Goal: Task Accomplishment & Management: Manage account settings

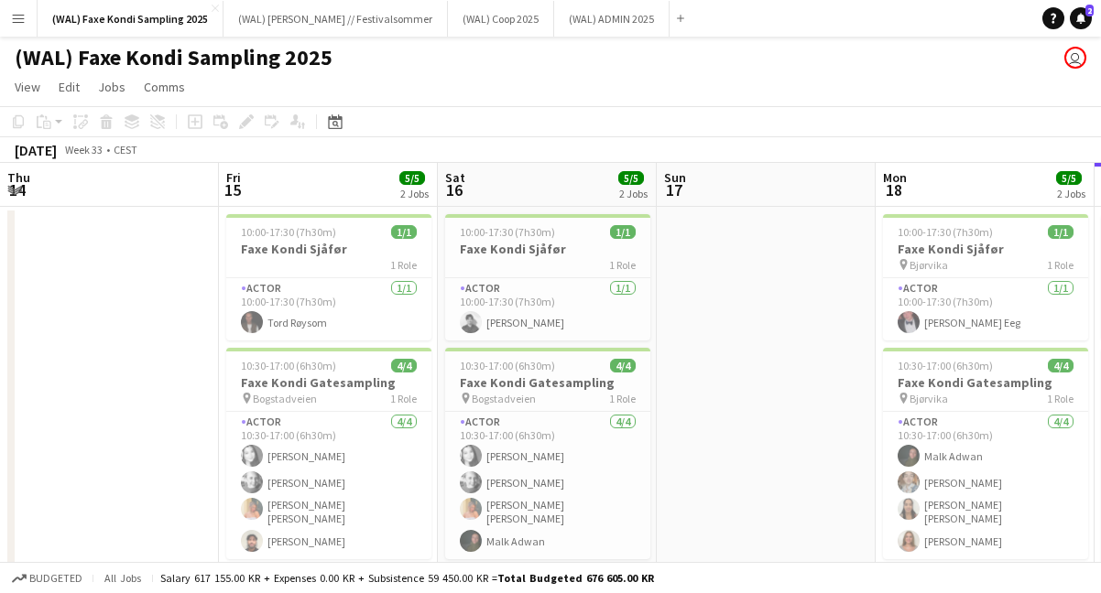
click at [728, 102] on app-page-menu "View Day view expanded Day view collapsed Month view Date picker Jump to [DATE]…" at bounding box center [550, 88] width 1101 height 35
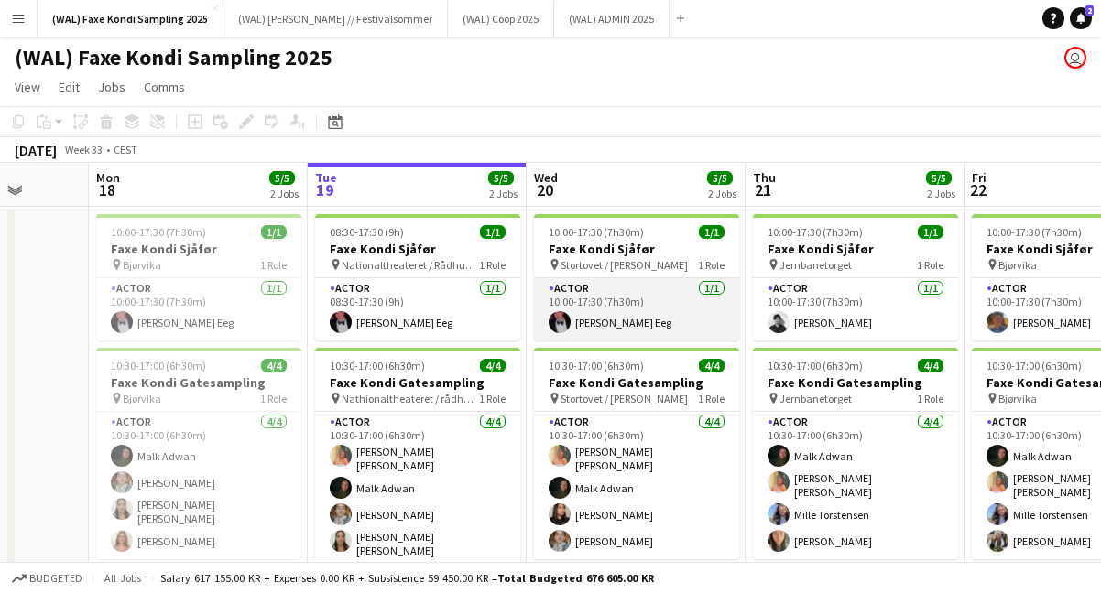
scroll to position [0, 864]
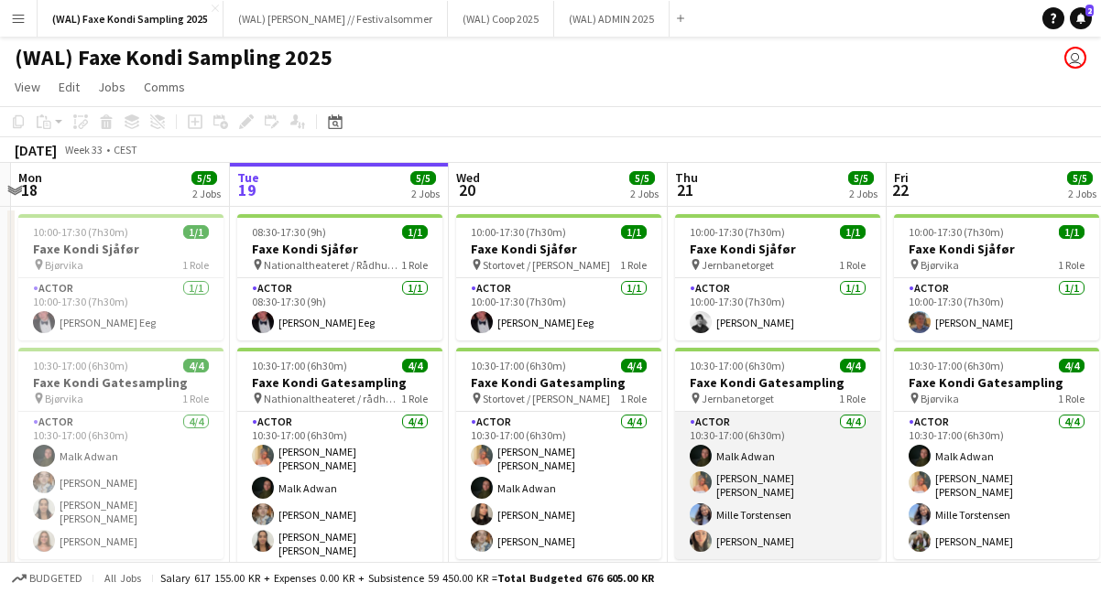
click at [759, 517] on app-card-role "Actor [DATE] 10:30-17:00 (6h30m) [PERSON_NAME] [PERSON_NAME] [PERSON_NAME] [PER…" at bounding box center [777, 485] width 205 height 147
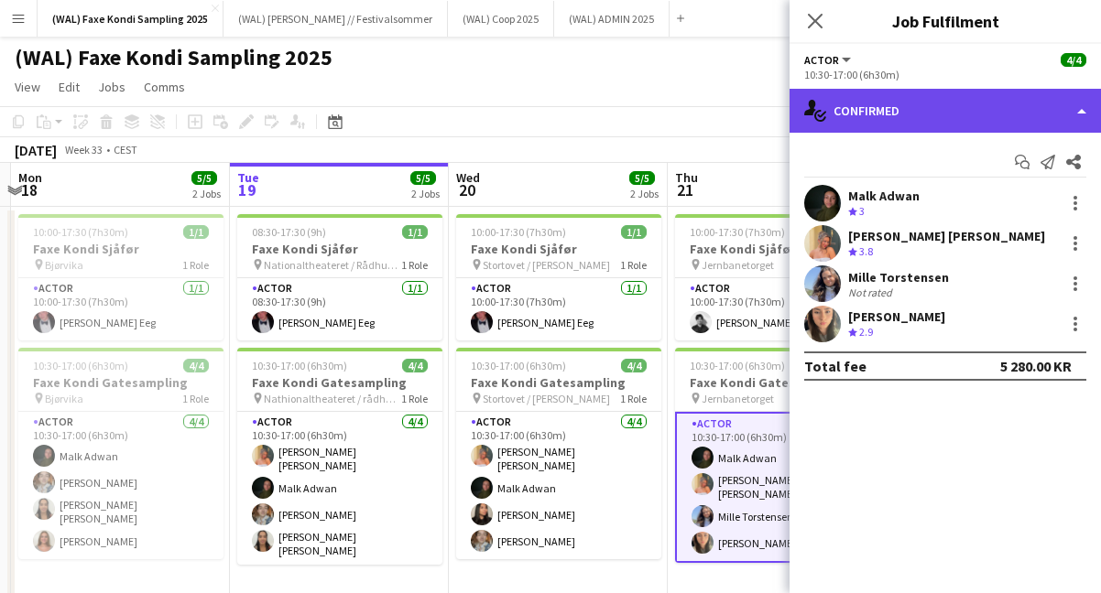
click at [886, 106] on div "single-neutral-actions-check-2 Confirmed" at bounding box center [944, 111] width 311 height 44
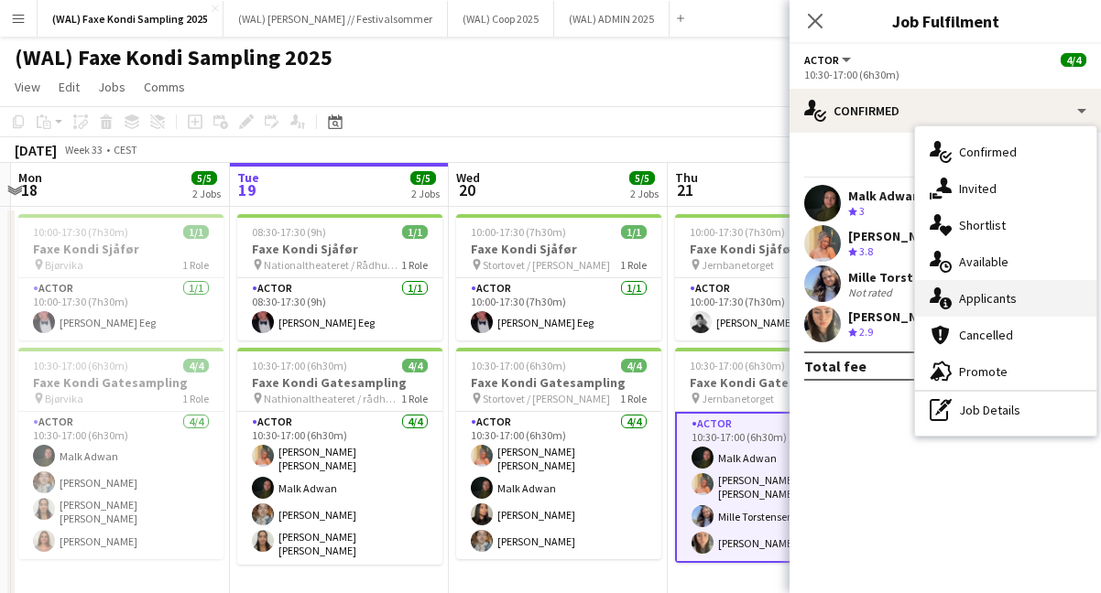
click at [946, 293] on icon "single-neutral-actions-information" at bounding box center [941, 299] width 22 height 22
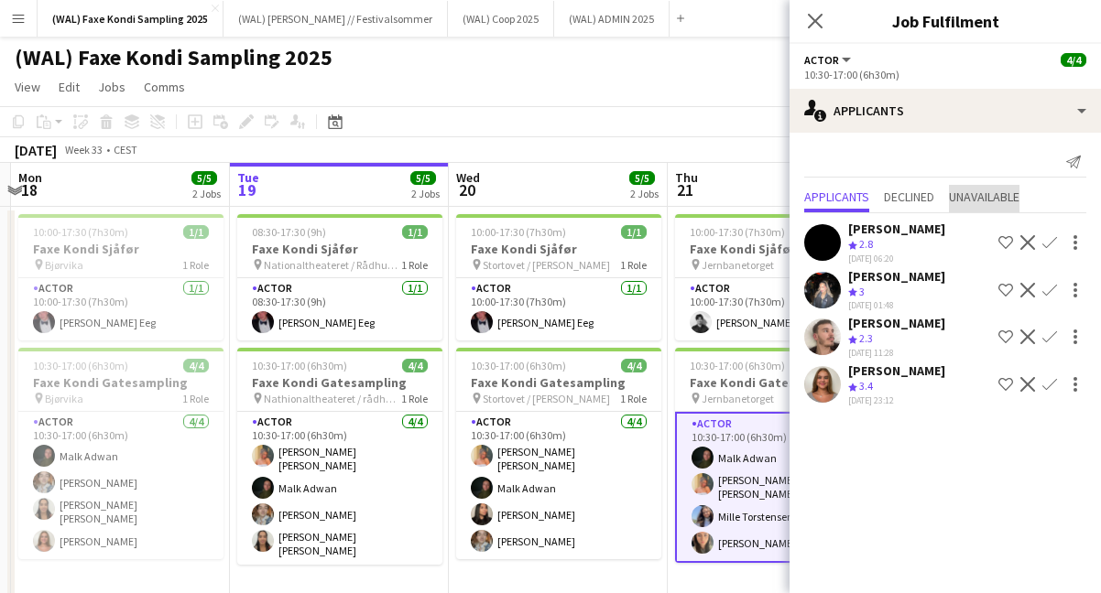
click at [982, 206] on span "Unavailable" at bounding box center [984, 198] width 71 height 27
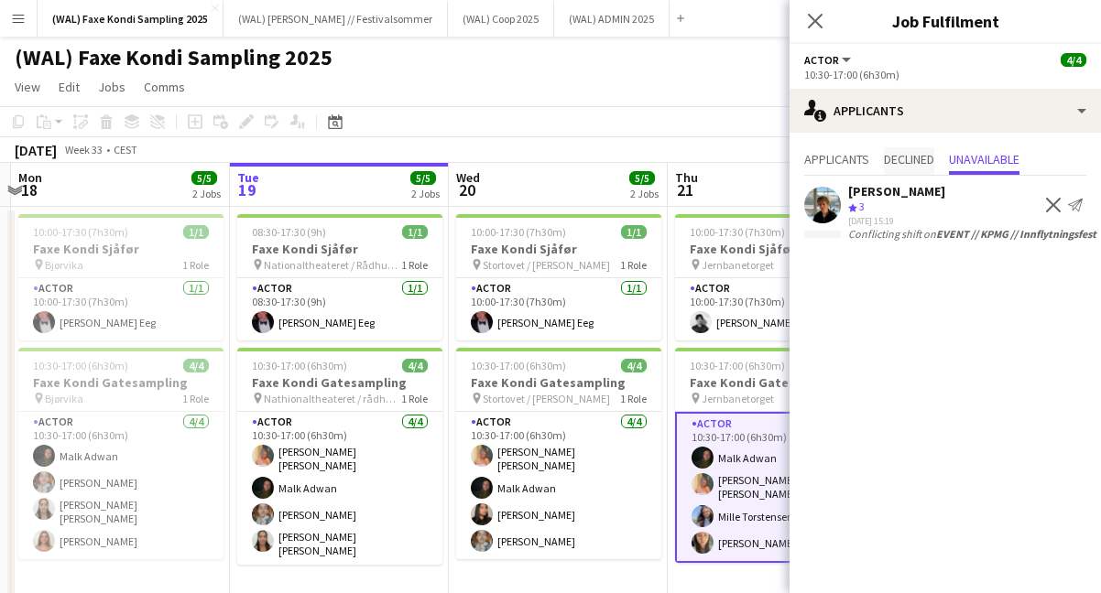
click at [906, 164] on span "Declined" at bounding box center [909, 159] width 50 height 13
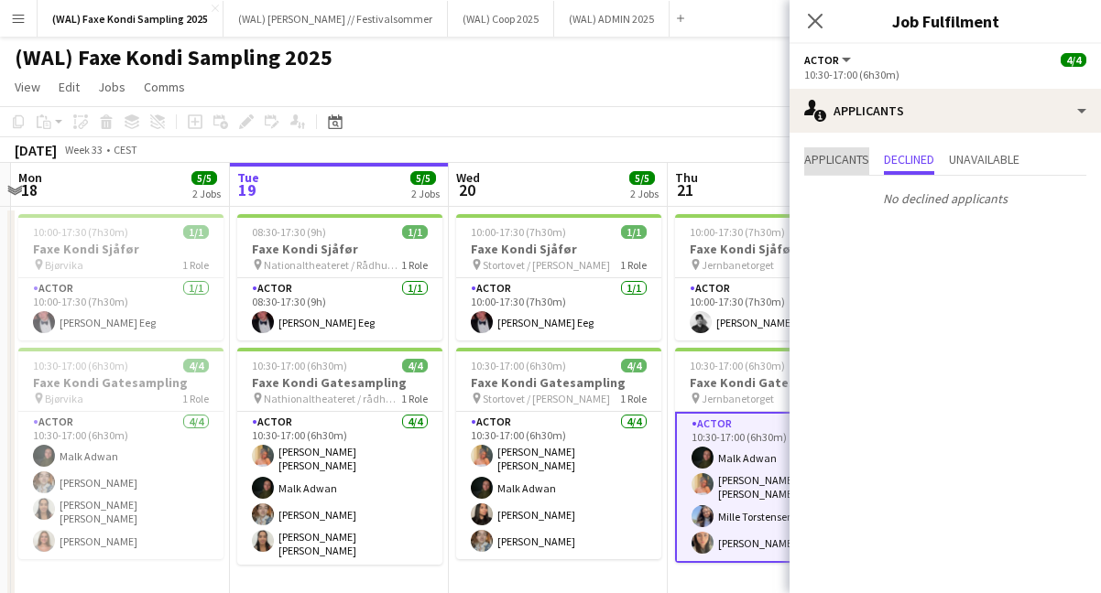
click at [833, 158] on span "Applicants" at bounding box center [836, 159] width 65 height 13
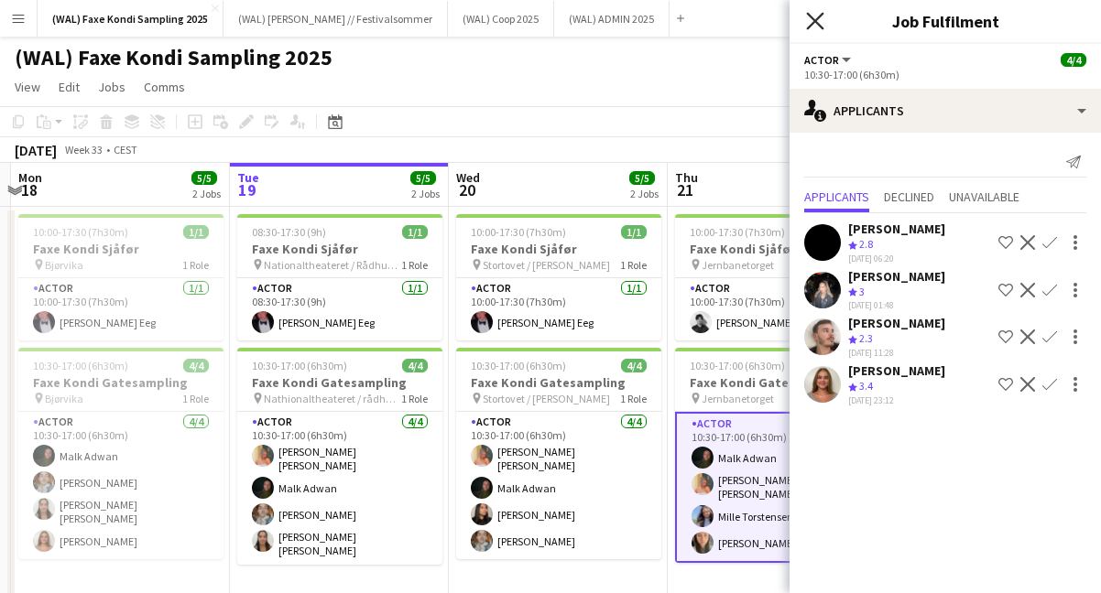
click at [813, 19] on icon at bounding box center [814, 20] width 17 height 17
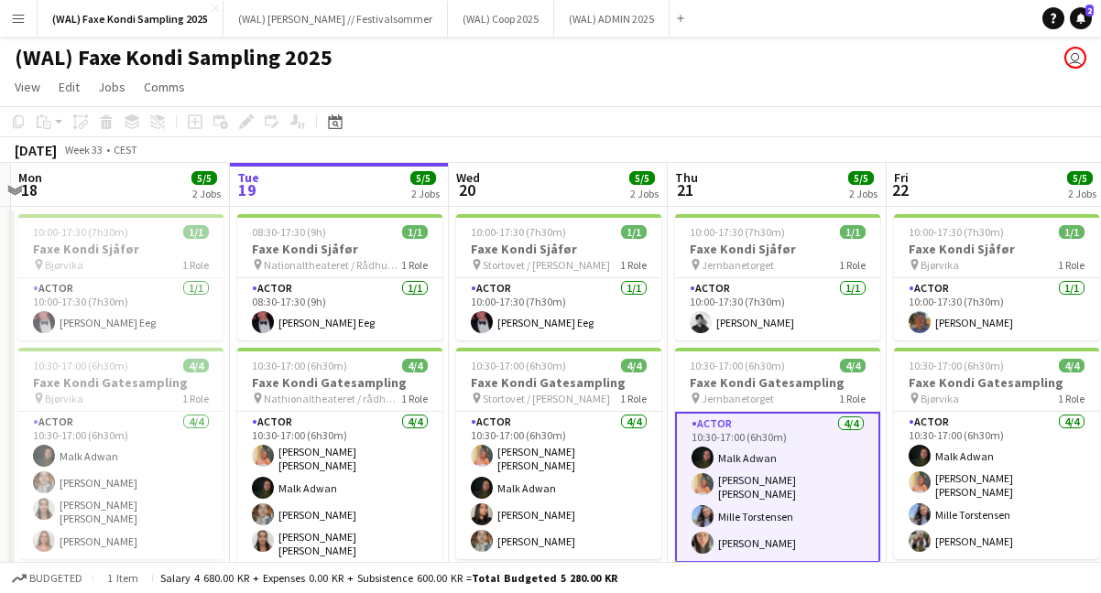
click at [754, 521] on app-card-role "Actor [DATE] 10:30-17:00 (6h30m) [PERSON_NAME] [PERSON_NAME] [PERSON_NAME] [PER…" at bounding box center [777, 487] width 205 height 151
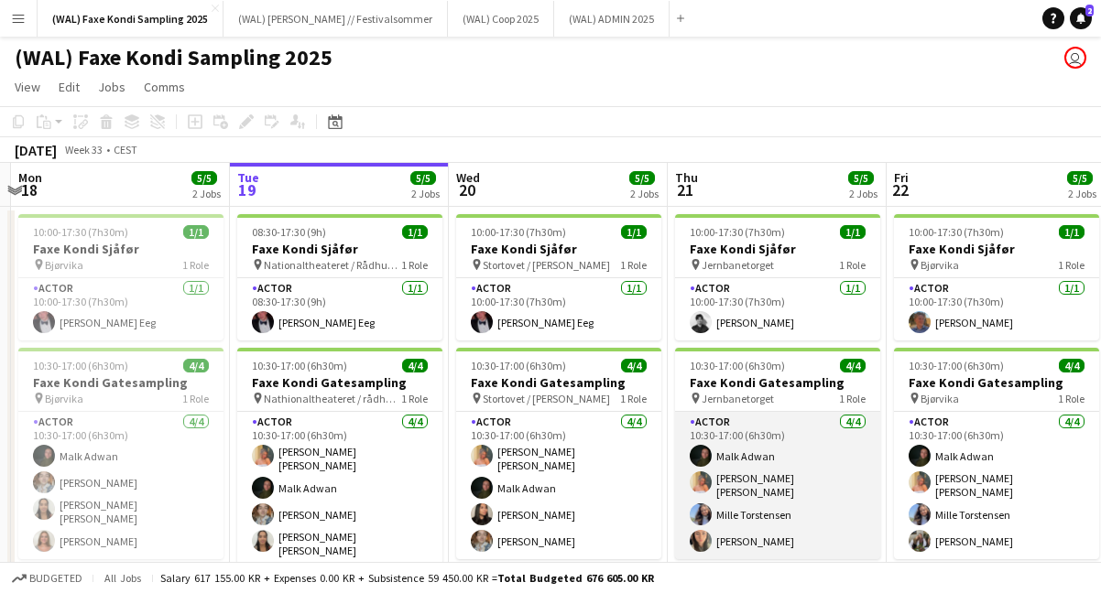
click at [754, 521] on app-card-role "Actor [DATE] 10:30-17:00 (6h30m) [PERSON_NAME] [PERSON_NAME] [PERSON_NAME] [PER…" at bounding box center [777, 485] width 205 height 147
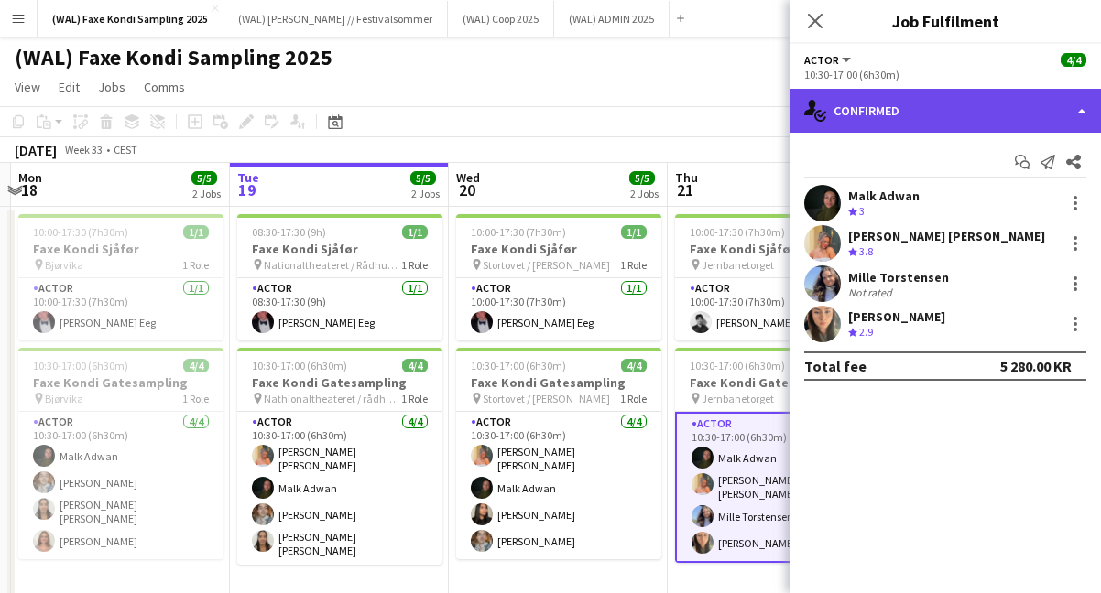
click at [875, 107] on div "single-neutral-actions-check-2 Confirmed" at bounding box center [944, 111] width 311 height 44
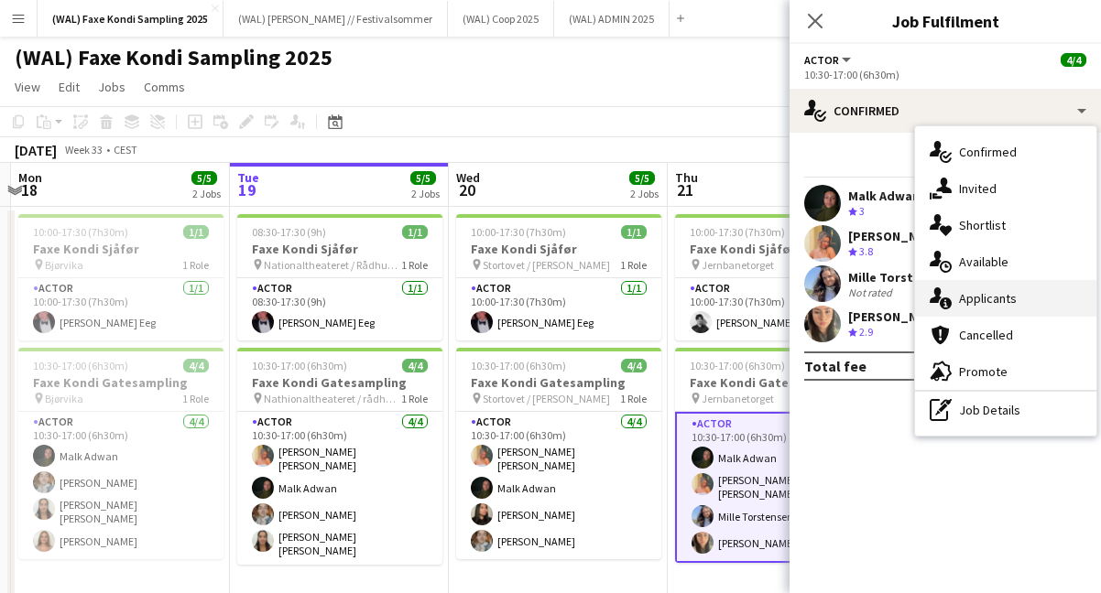
click at [980, 283] on div "single-neutral-actions-information Applicants" at bounding box center [1005, 298] width 181 height 37
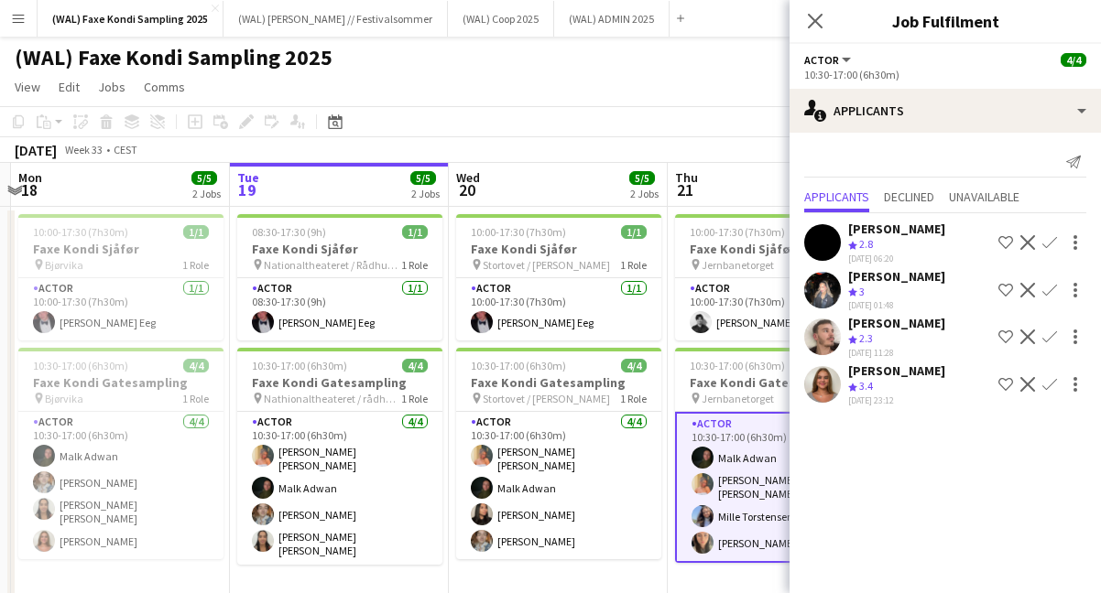
click at [873, 285] on div "Crew rating 3" at bounding box center [896, 293] width 97 height 16
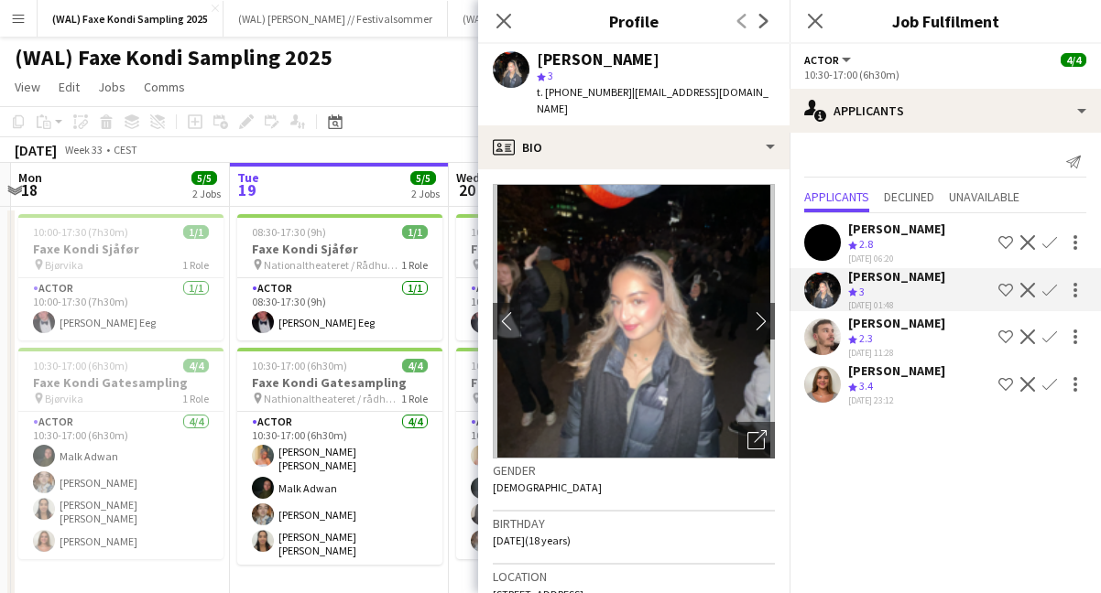
click at [875, 248] on div "Crew rating 2.8" at bounding box center [862, 245] width 28 height 16
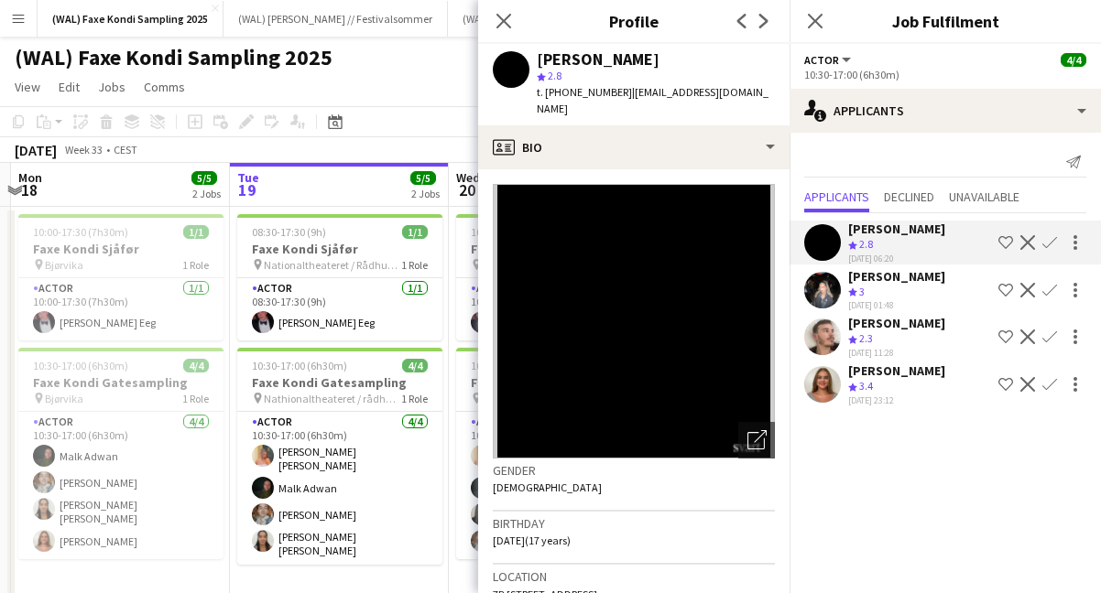
click at [882, 292] on div "Crew rating 3" at bounding box center [896, 293] width 97 height 16
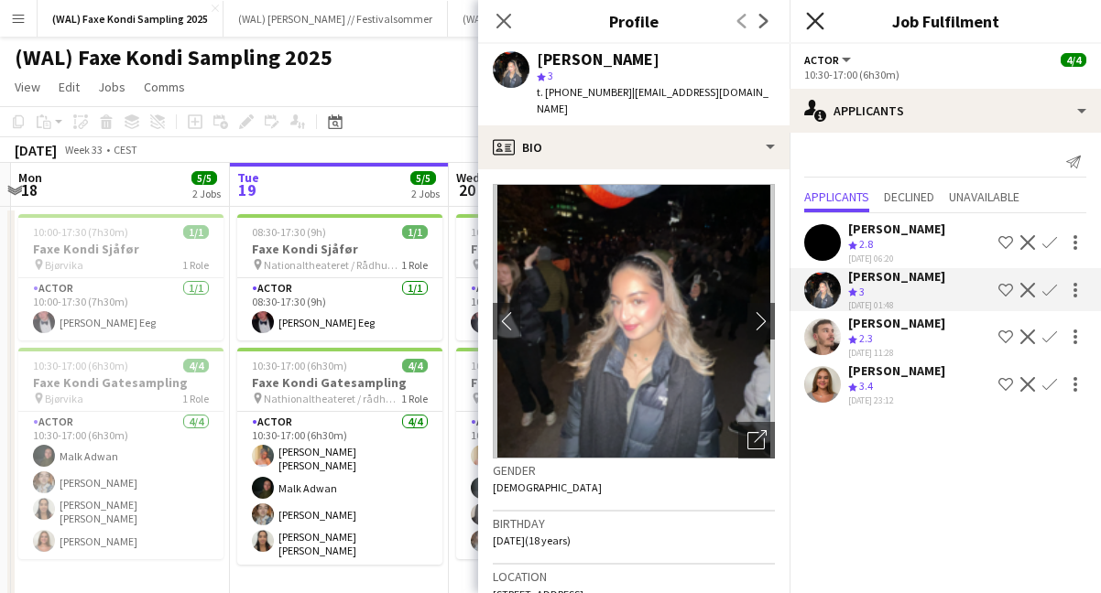
click at [822, 19] on icon "Close pop-in" at bounding box center [814, 20] width 17 height 17
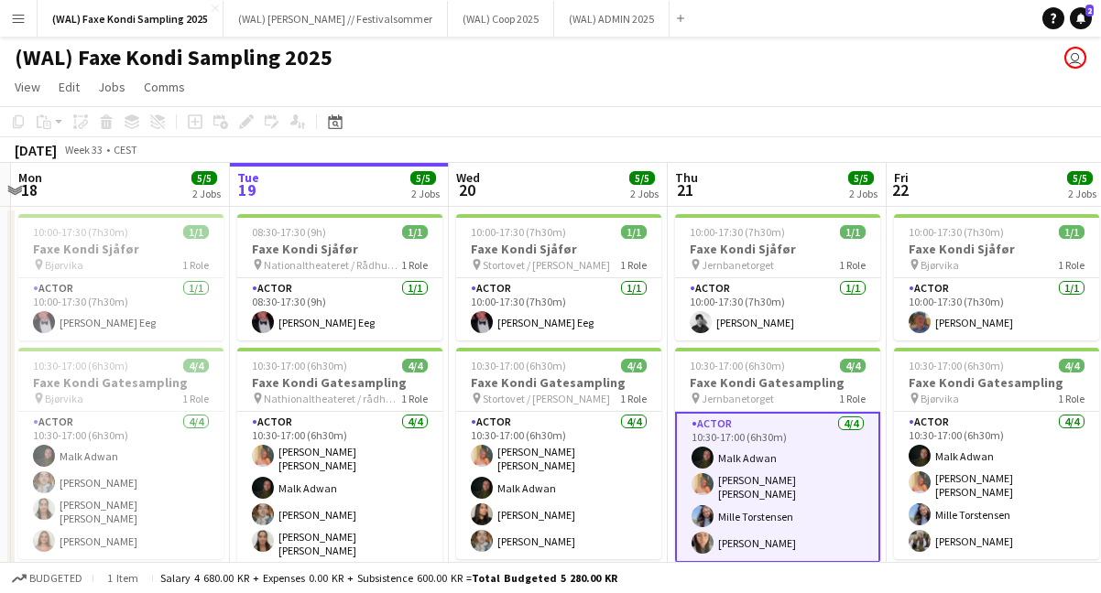
click at [686, 85] on app-page-menu "View Day view expanded Day view collapsed Month view Date picker Jump to [DATE]…" at bounding box center [550, 88] width 1101 height 35
